Goal: Task Accomplishment & Management: Complete application form

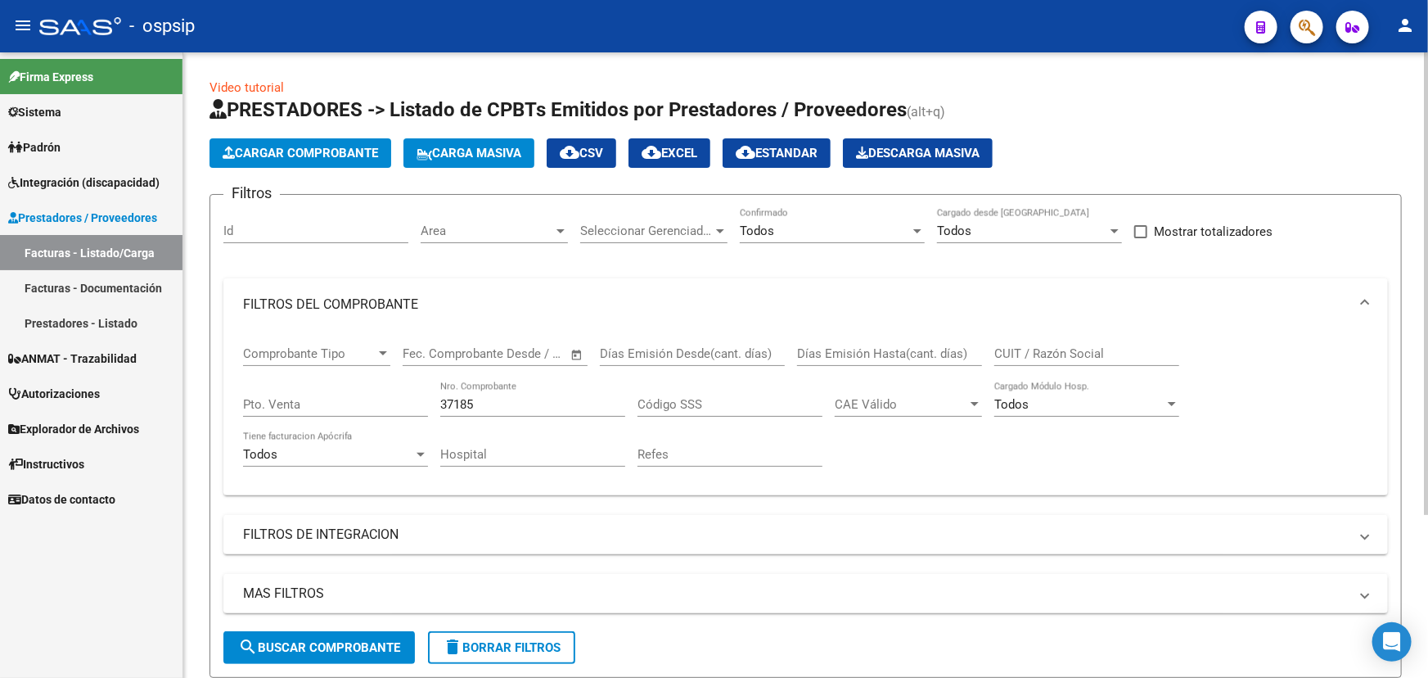
scroll to position [221, 0]
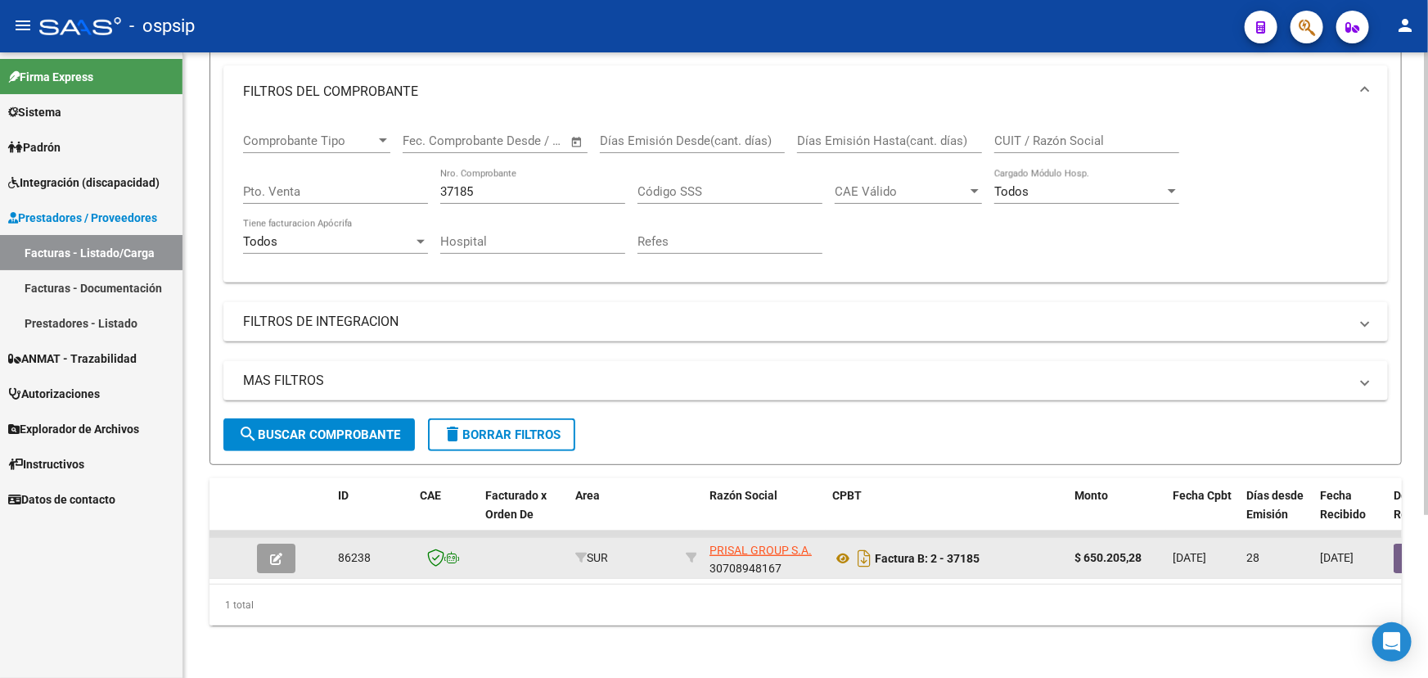
click at [277, 553] on icon "button" at bounding box center [276, 559] width 12 height 12
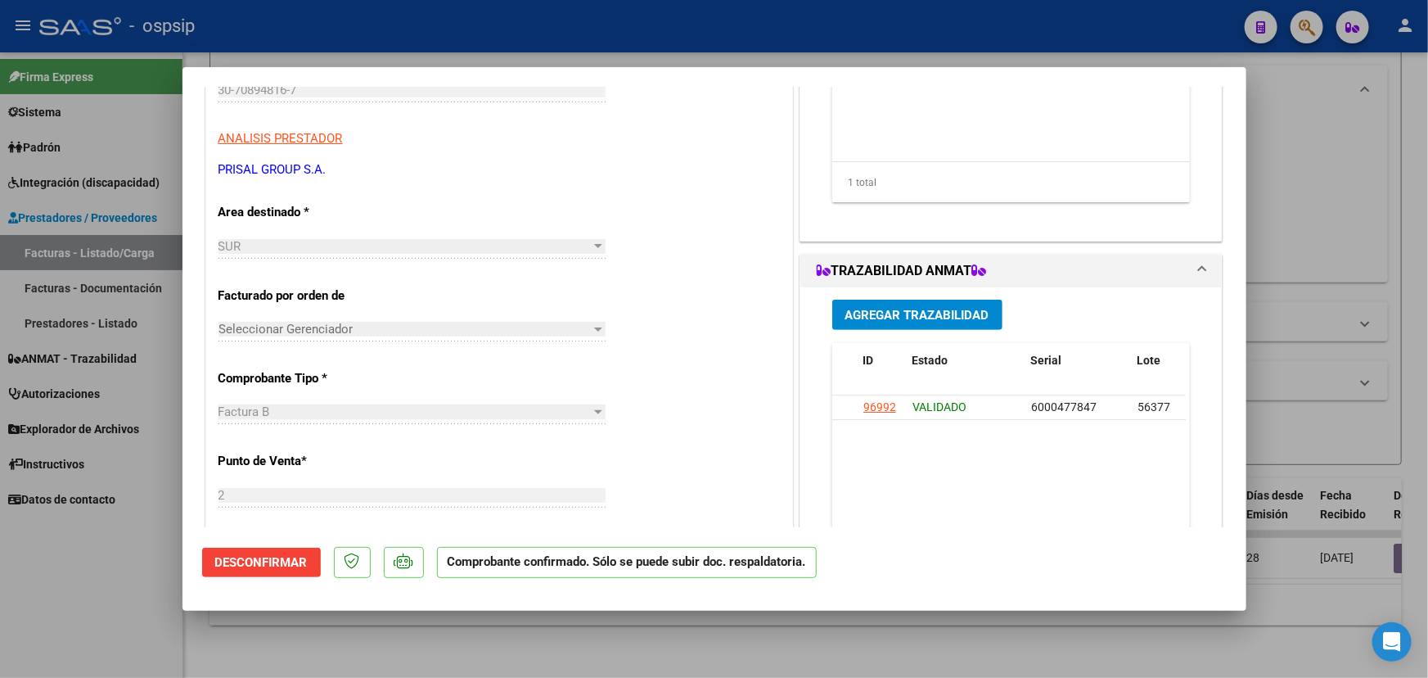
scroll to position [223, 0]
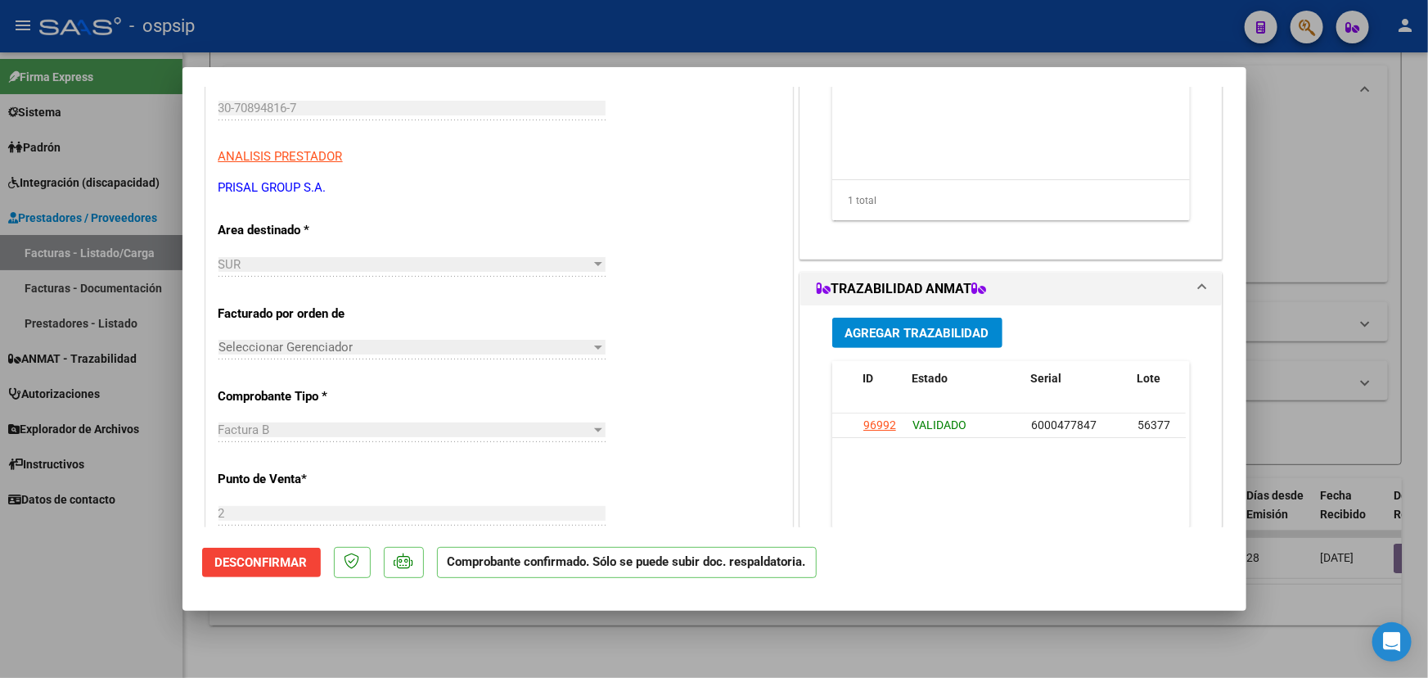
type input "$ 0,00"
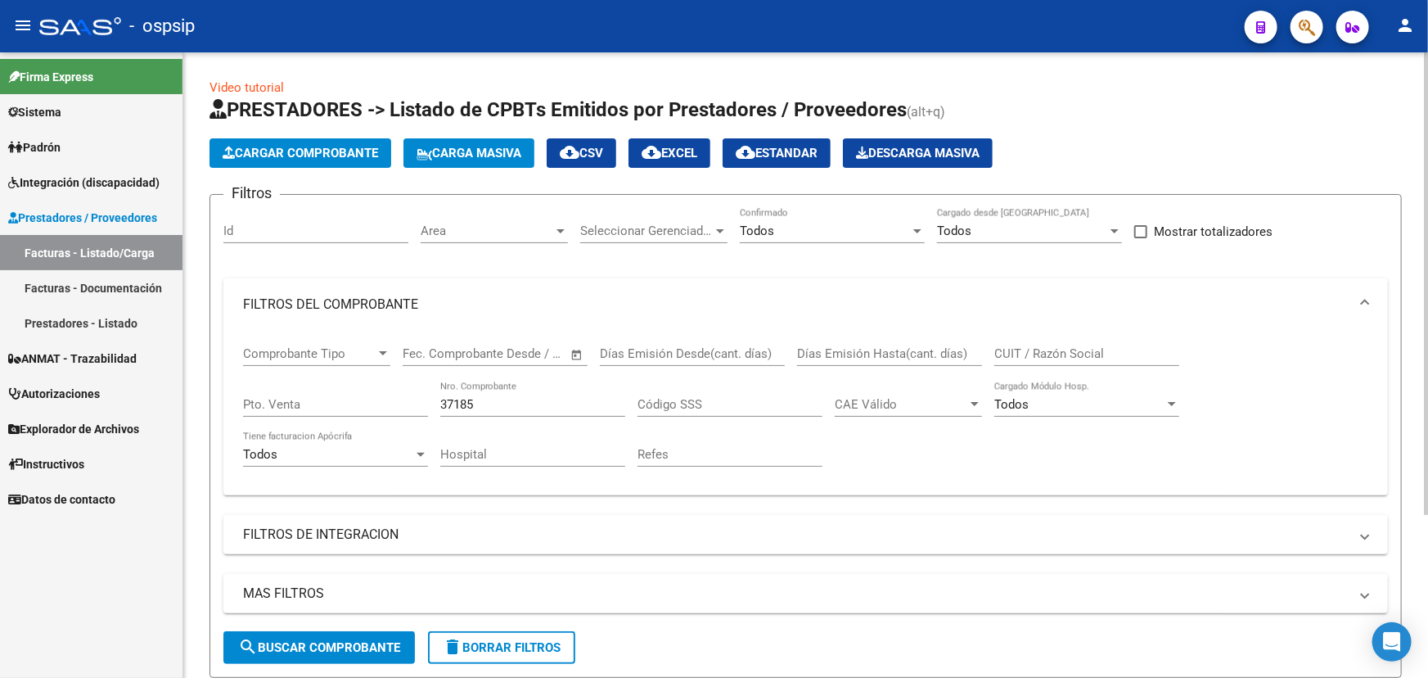
scroll to position [221, 0]
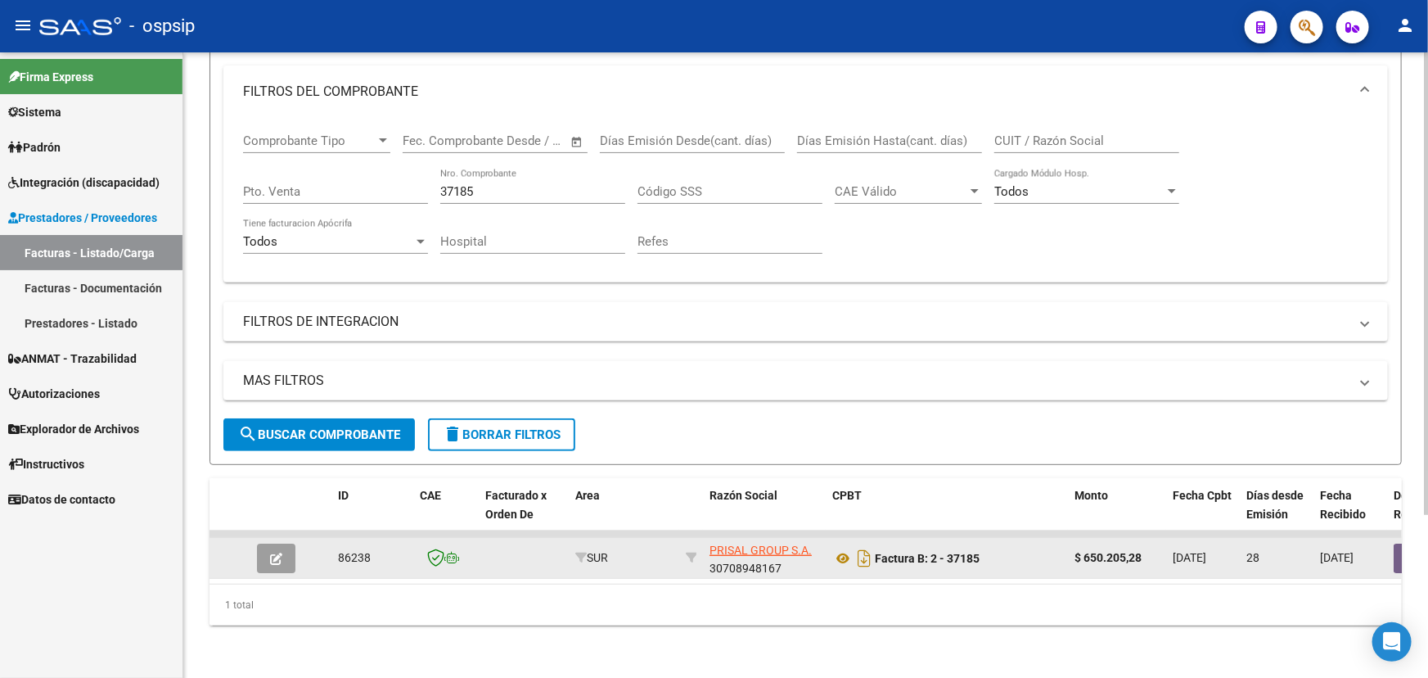
click at [273, 553] on icon "button" at bounding box center [276, 559] width 12 height 12
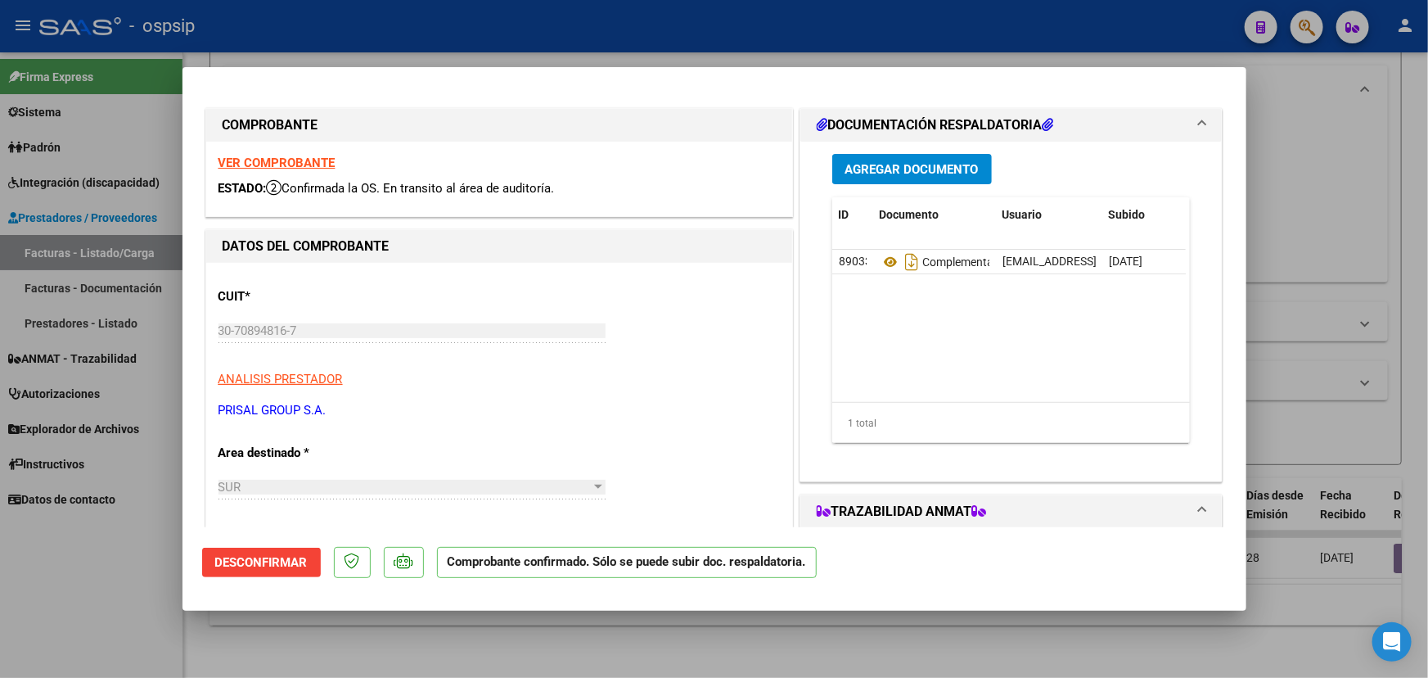
scroll to position [0, 0]
type input "$ 0,00"
